Goal: Communication & Community: Answer question/provide support

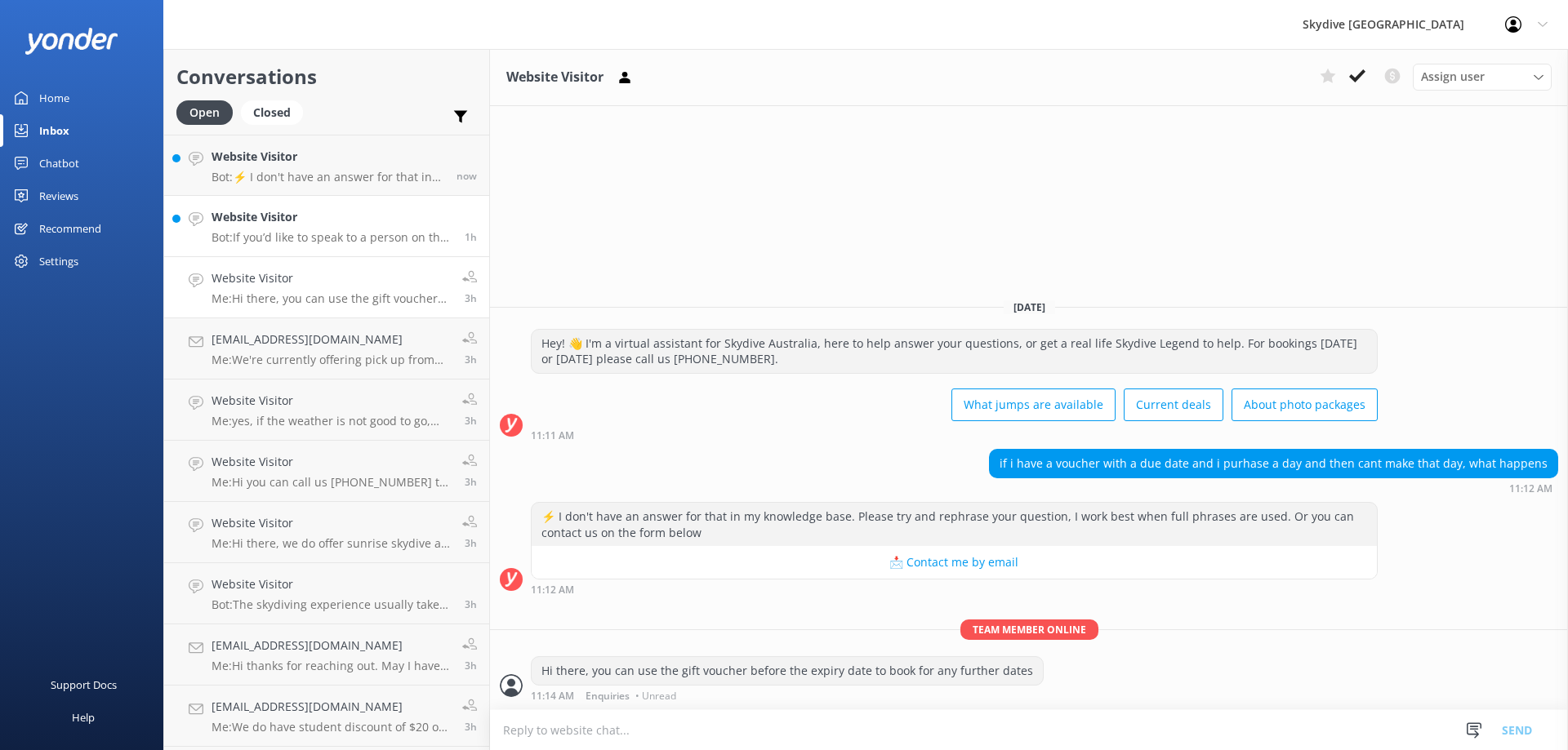
click at [308, 227] on div "Website Visitor Bot: If you’d like to speak to a person on the Skydive Australi…" at bounding box center [332, 226] width 241 height 36
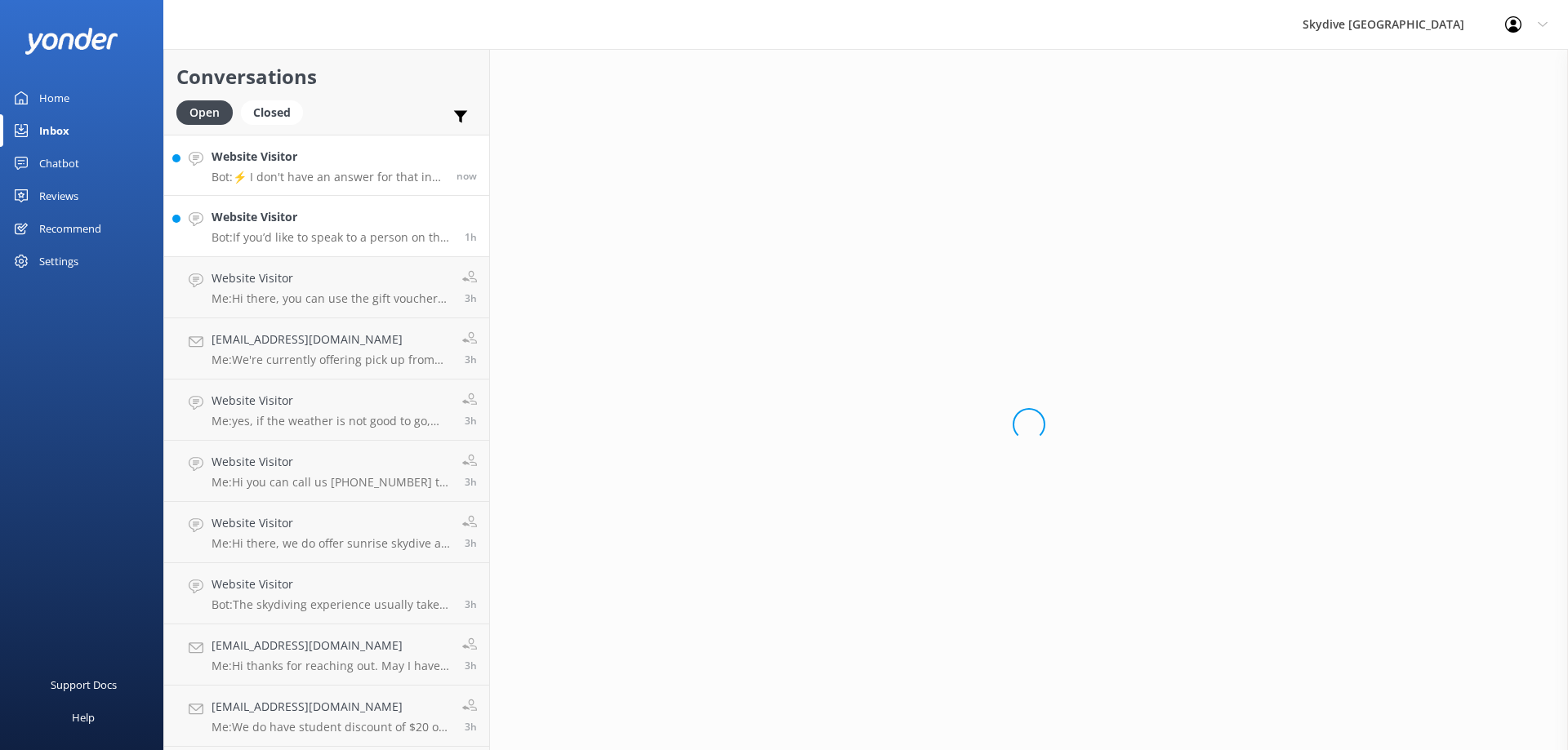
click at [310, 183] on p "Bot: ⚡ I don't have an answer for that in my knowledge base. Please try and rep…" at bounding box center [328, 177] width 233 height 15
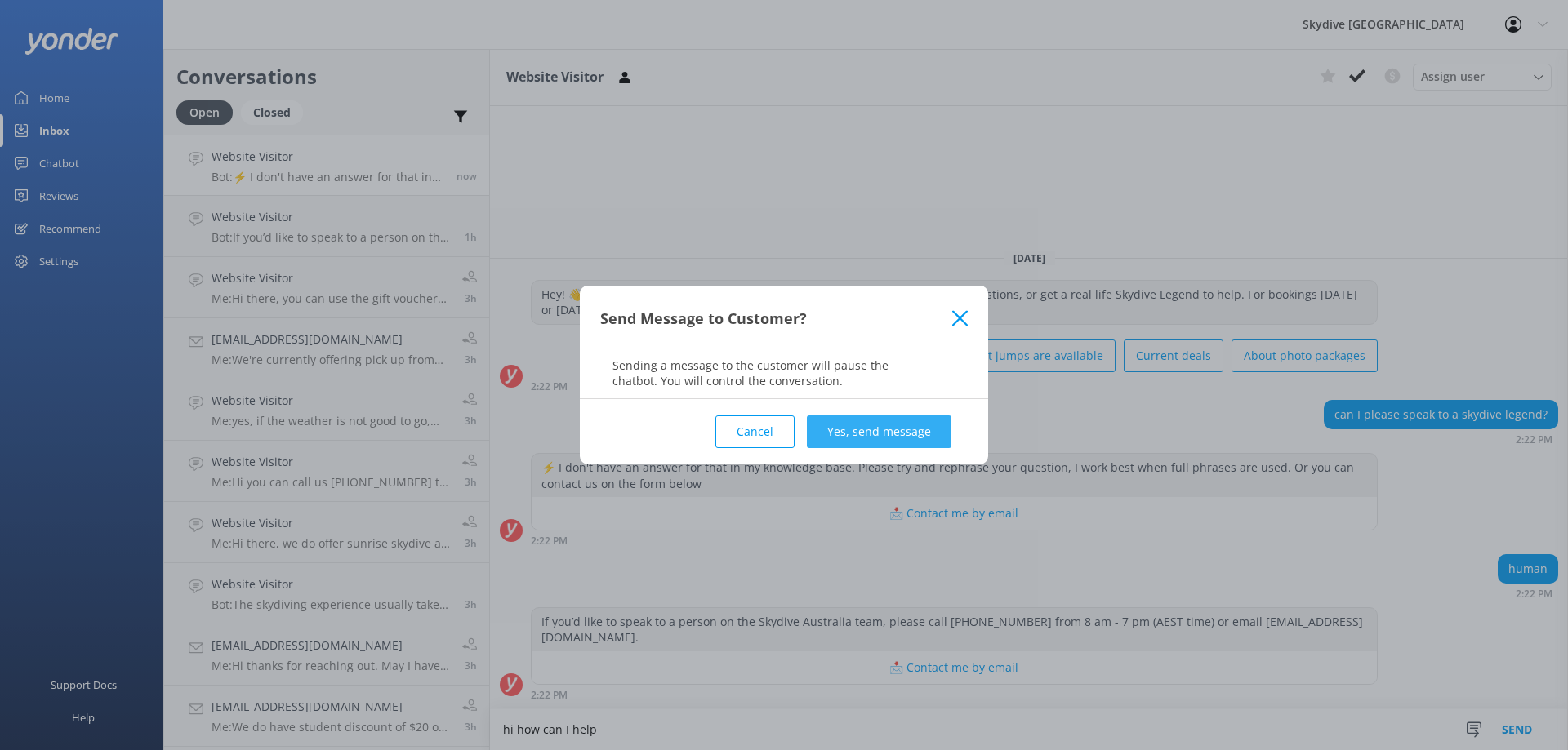
type textarea "hi how can I help"
click at [889, 419] on button "Yes, send message" at bounding box center [879, 432] width 145 height 32
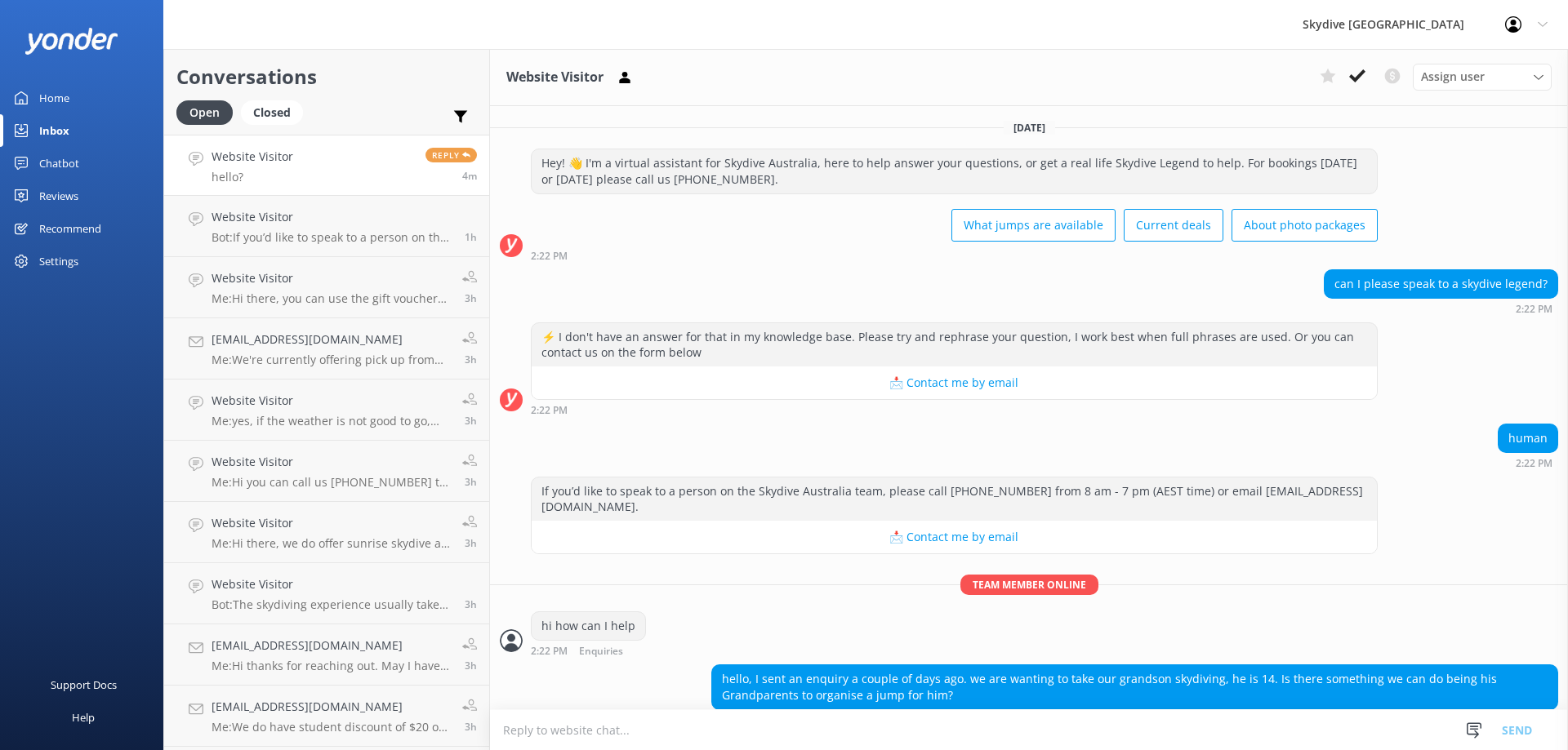
scroll to position [77, 0]
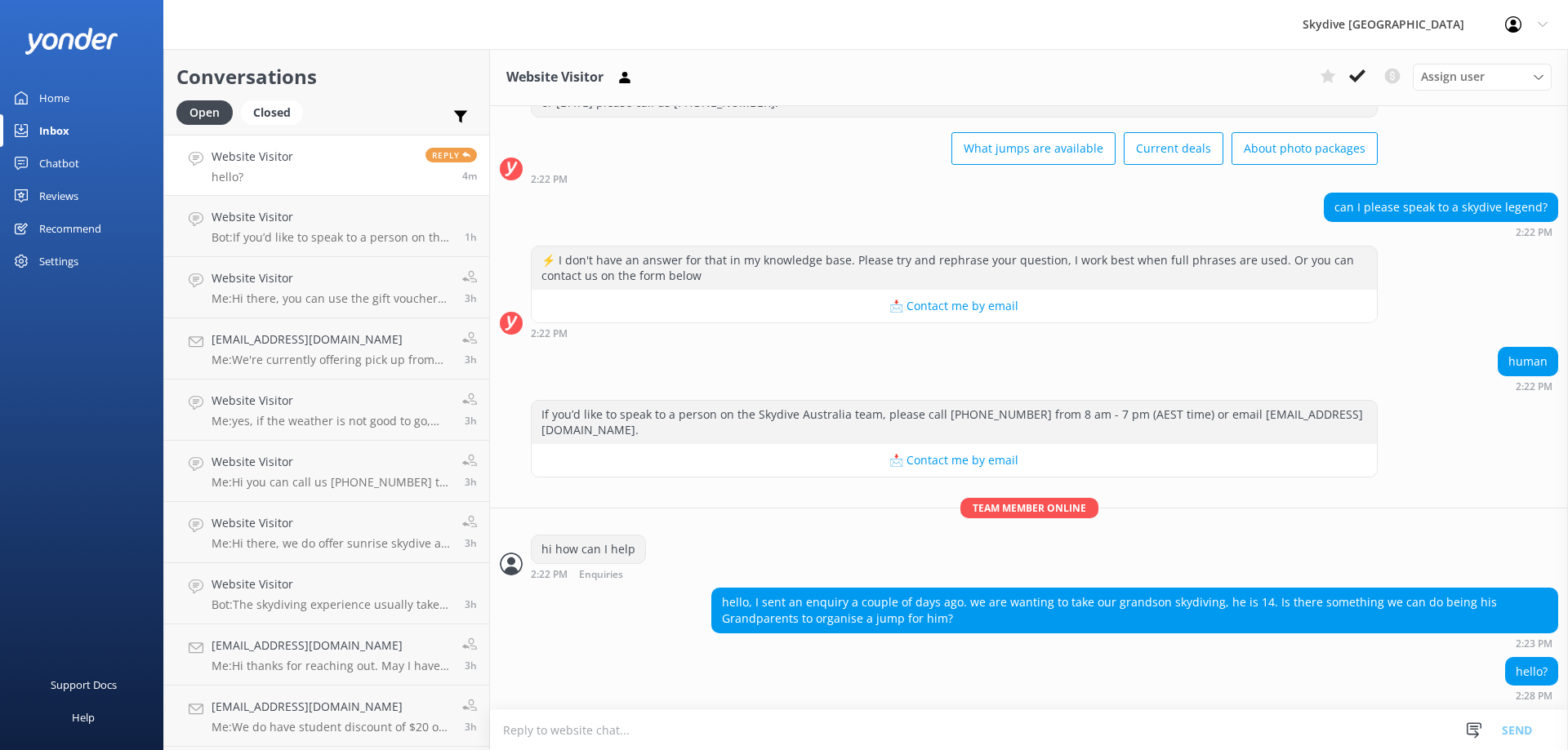
click at [823, 731] on textarea at bounding box center [1029, 730] width 1078 height 40
type textarea "h"
drag, startPoint x: 542, startPoint y: 732, endPoint x: 523, endPoint y: 732, distance: 19.0
click at [523, 732] on textarea "our minum" at bounding box center [1029, 730] width 1078 height 41
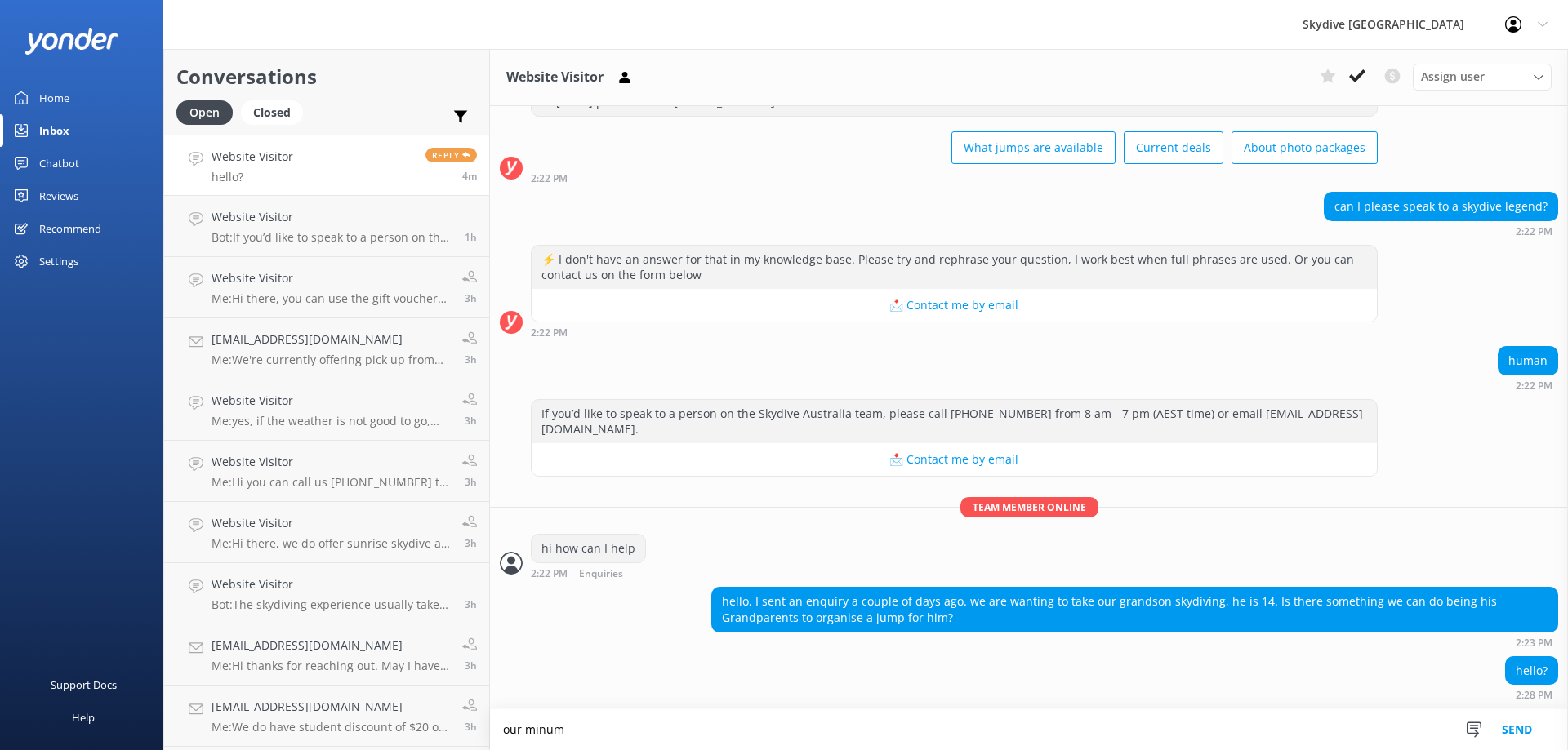
click at [541, 731] on textarea "our minum" at bounding box center [1029, 730] width 1078 height 41
click at [545, 731] on textarea "our minum" at bounding box center [1029, 730] width 1078 height 41
click at [569, 732] on textarea "our minmum" at bounding box center [1029, 730] width 1078 height 41
click at [593, 732] on textarea "our minmum" at bounding box center [1029, 730] width 1078 height 41
click at [626, 729] on textarea "our minimum age" at bounding box center [1029, 730] width 1078 height 41
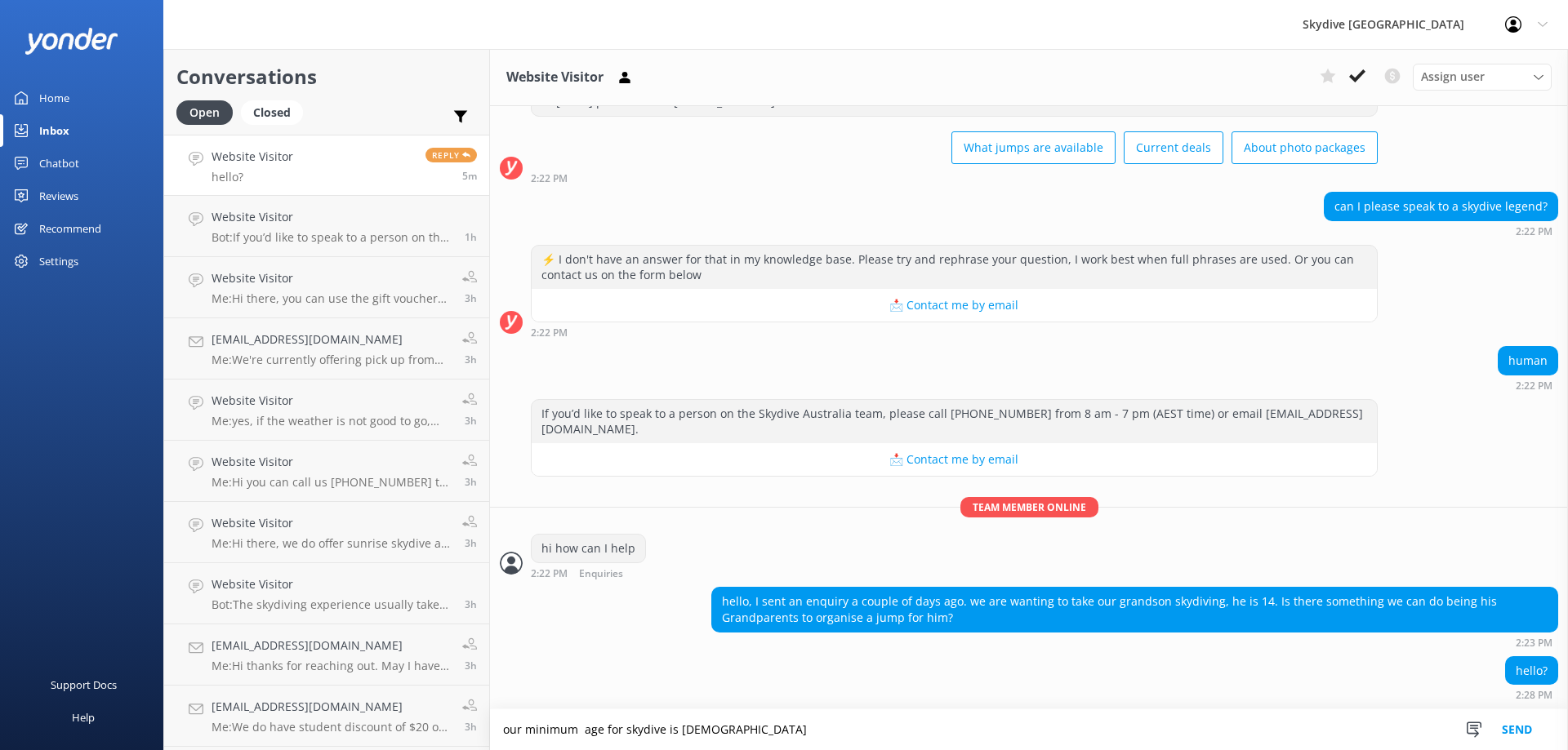
click at [796, 723] on textarea "our minimum age for skydive is [DEMOGRAPHIC_DATA]" at bounding box center [1029, 730] width 1078 height 41
click at [581, 731] on textarea "our minimum age for skydive is [DEMOGRAPHIC_DATA]" at bounding box center [1029, 730] width 1078 height 41
click at [861, 735] on textarea "Unfortunately, our minimum age for skydive is [DEMOGRAPHIC_DATA]" at bounding box center [1029, 730] width 1078 height 41
type textarea "Unfortunately, our minimum age for skydive is [DEMOGRAPHIC_DATA], so he is not …"
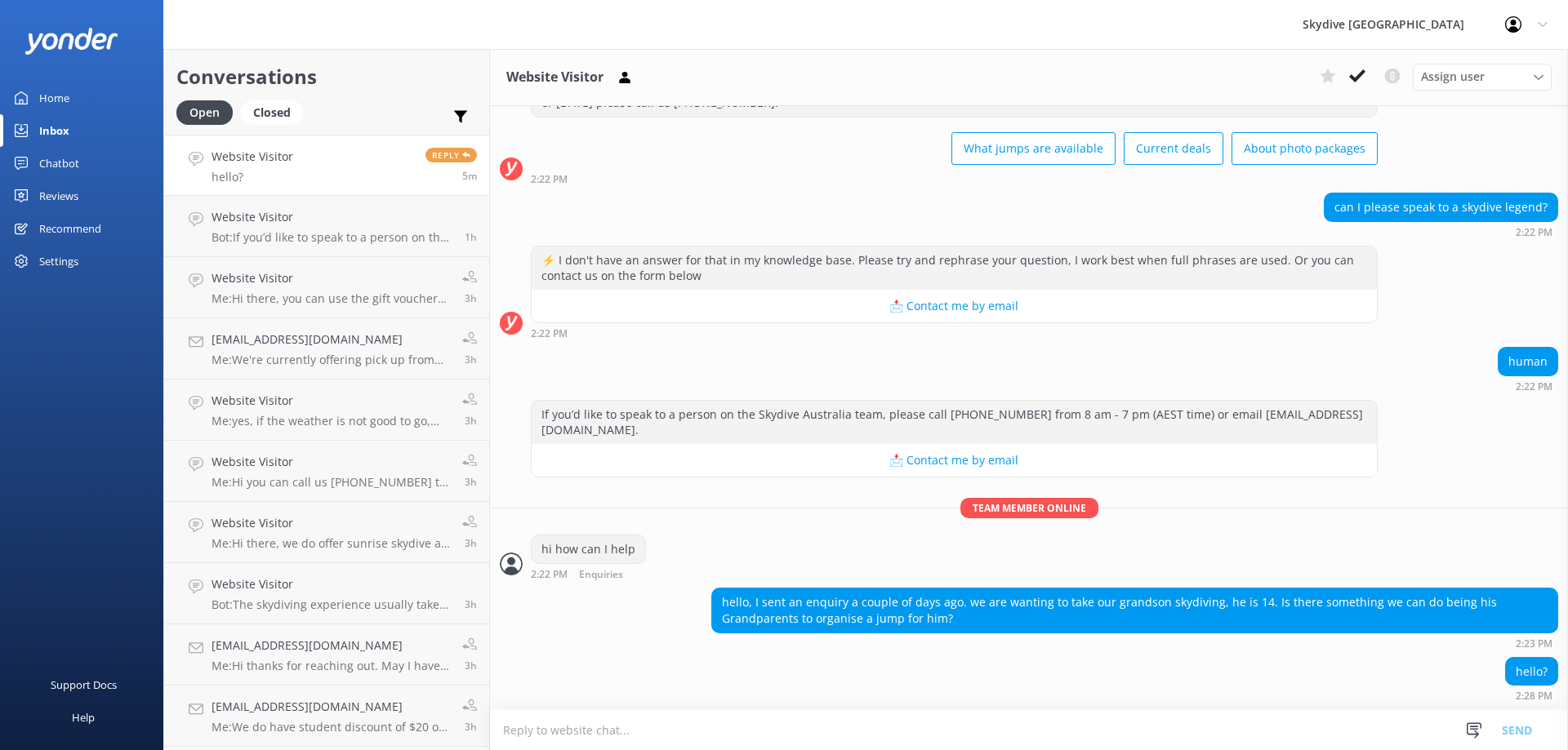
scroll to position [131, 0]
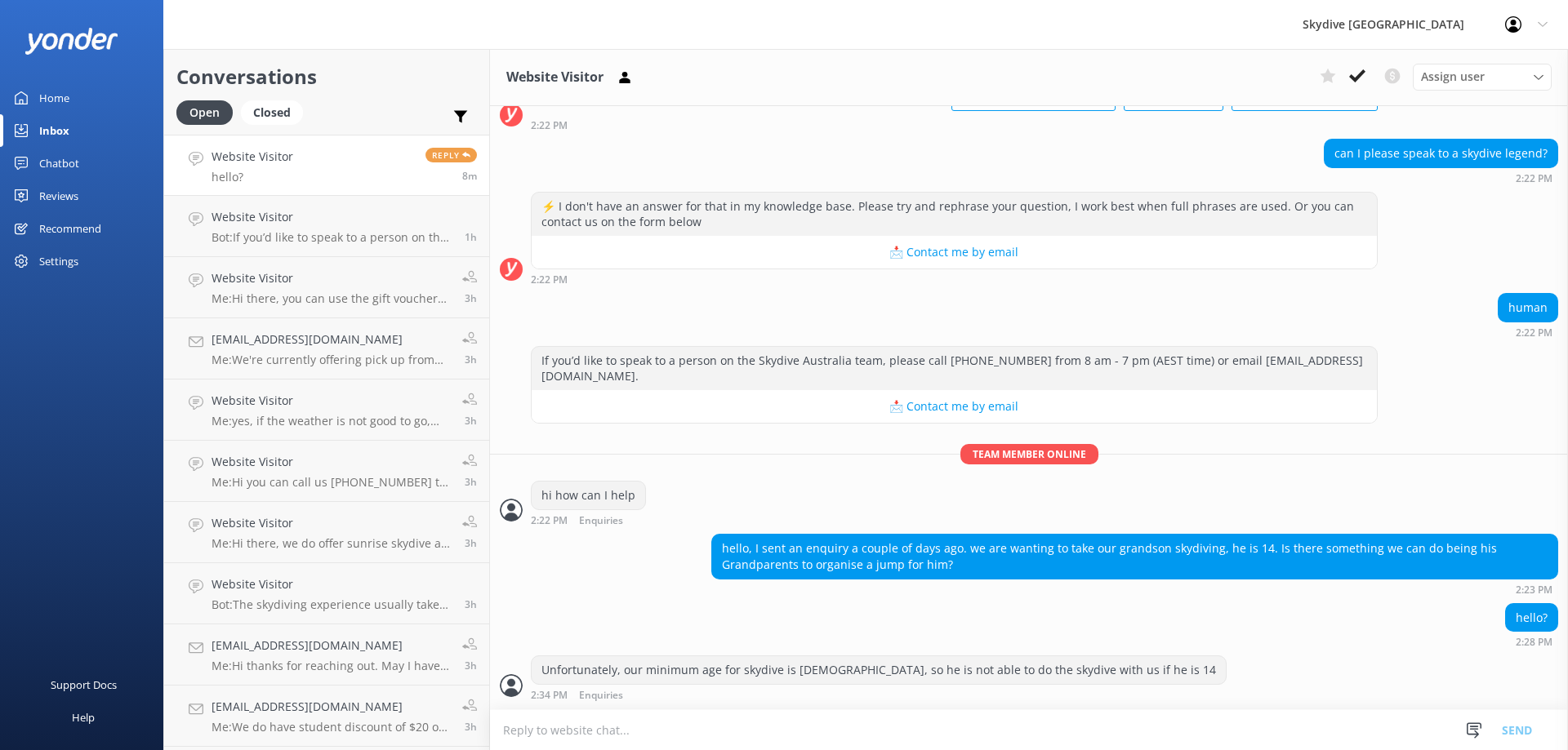
click at [320, 179] on link "Website Visitor hello? Reply 8m" at bounding box center [327, 166] width 325 height 62
click at [324, 174] on link "Website Visitor hello? Reply 9m" at bounding box center [327, 166] width 325 height 62
click at [368, 308] on link "Website Visitor Me: Hi there, you can use the gift voucher before the expiry da…" at bounding box center [327, 288] width 325 height 62
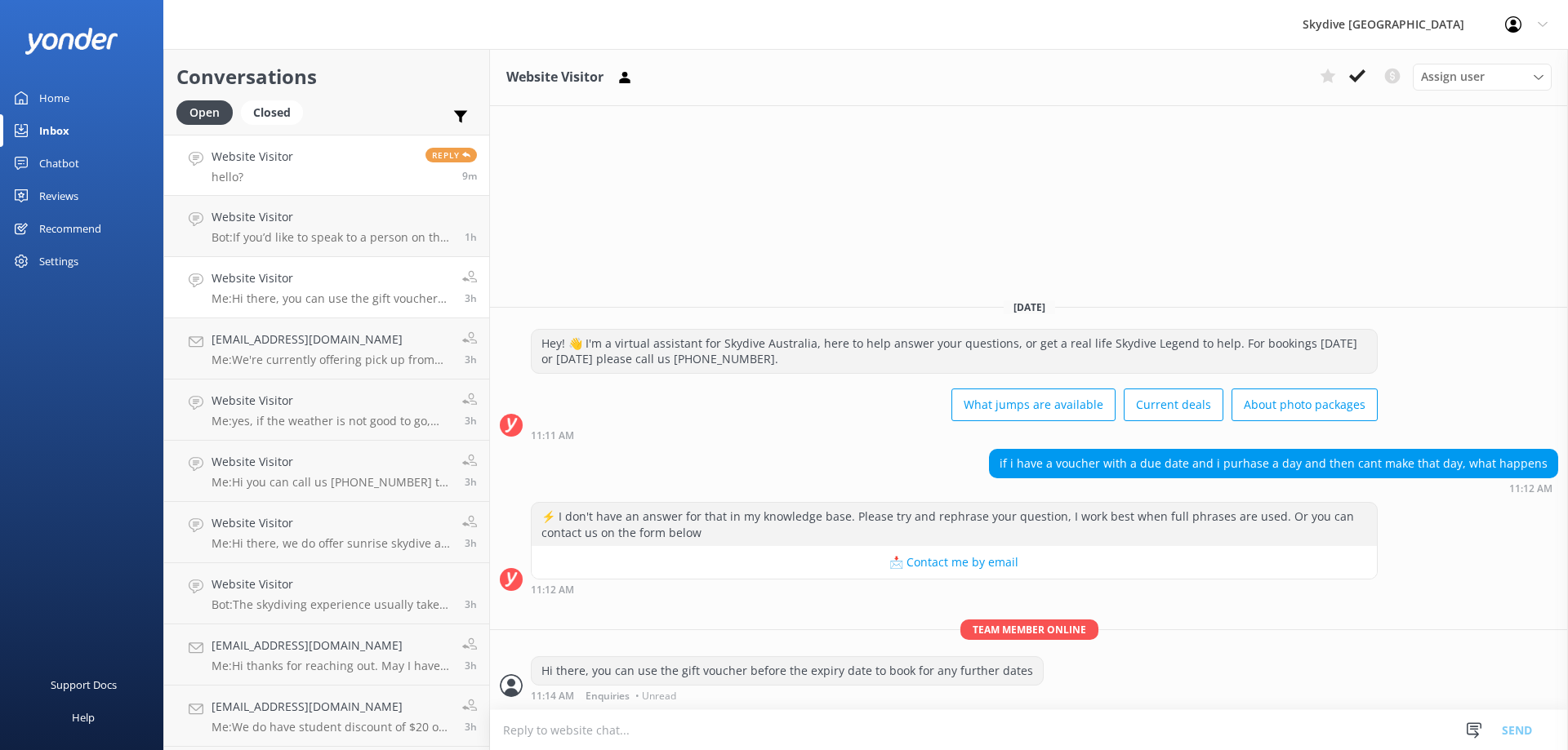
click at [344, 170] on link "Website Visitor hello? Reply 9m" at bounding box center [327, 166] width 325 height 62
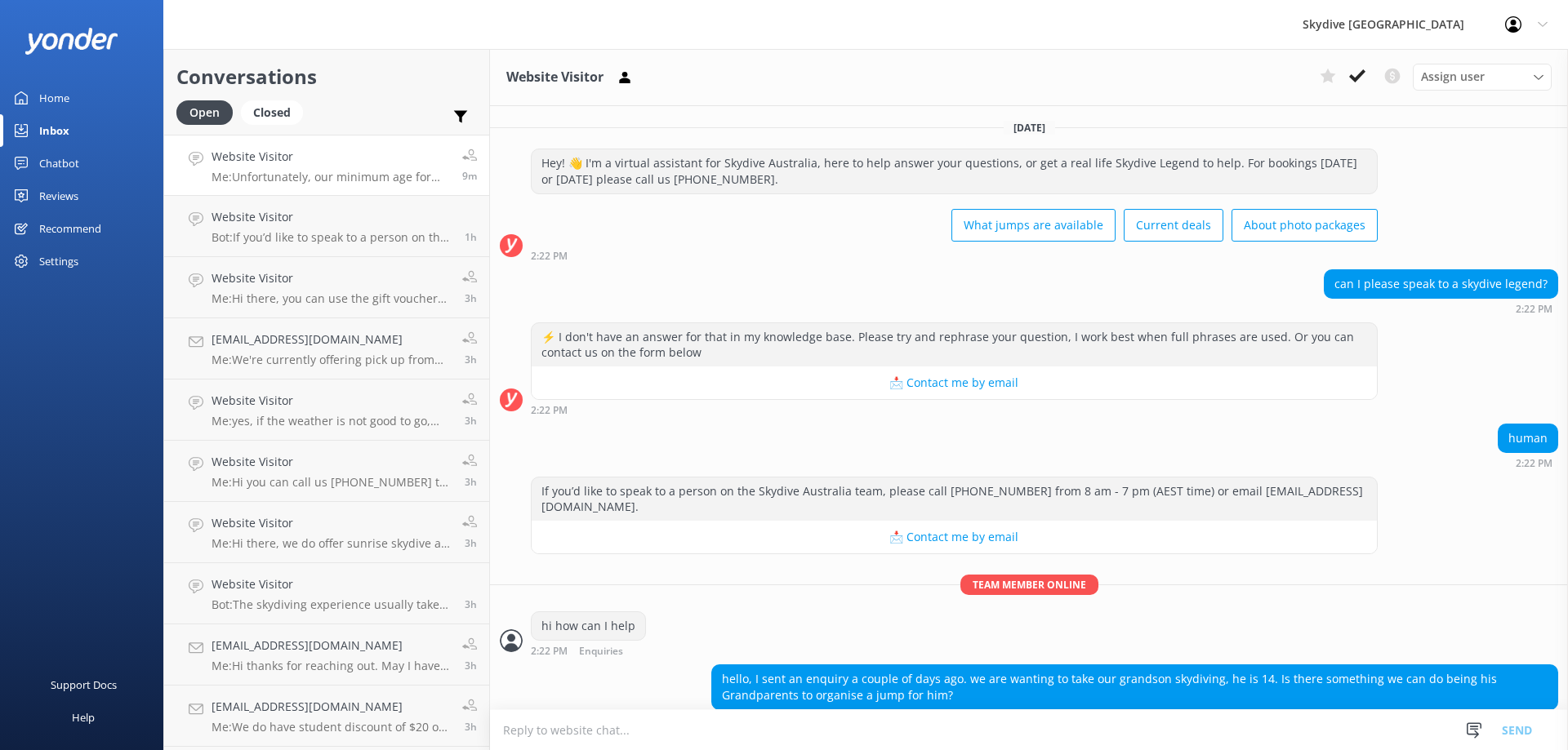
scroll to position [131, 0]
